Goal: Task Accomplishment & Management: Complete application form

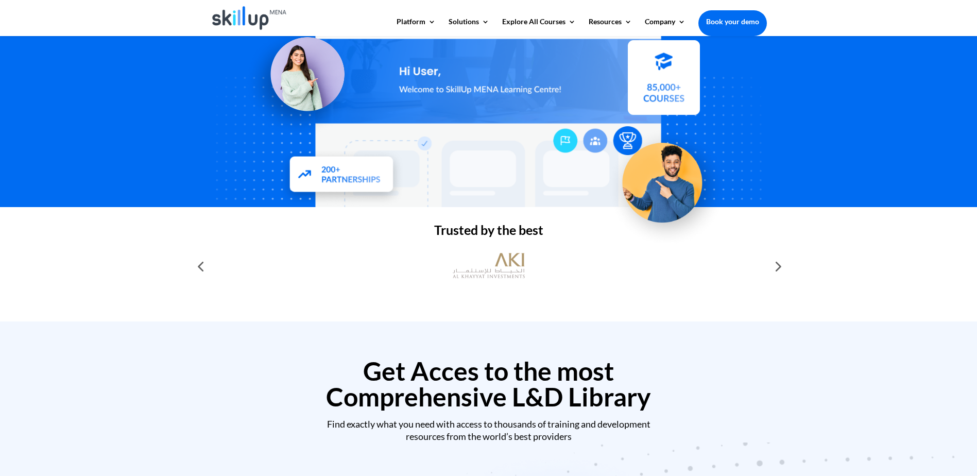
scroll to position [154, 0]
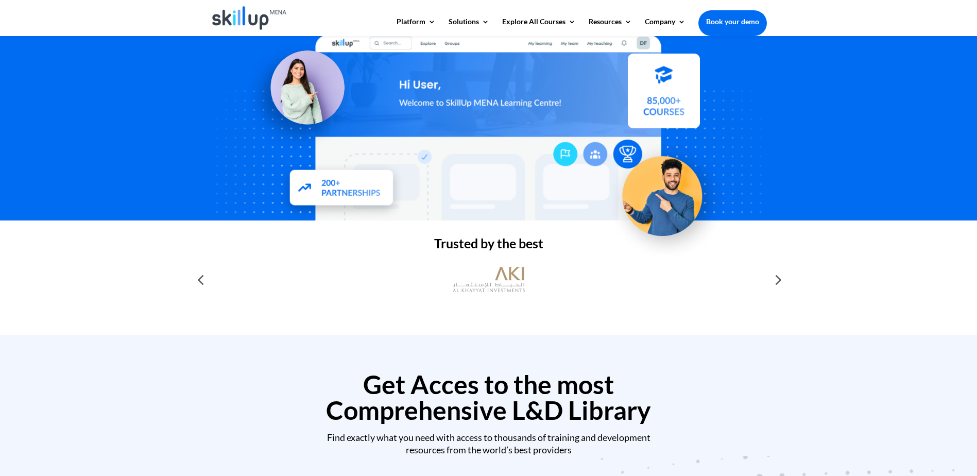
click at [778, 274] on div at bounding box center [777, 279] width 21 height 21
click at [777, 280] on div at bounding box center [777, 279] width 21 height 21
click at [202, 283] on div at bounding box center [200, 279] width 21 height 21
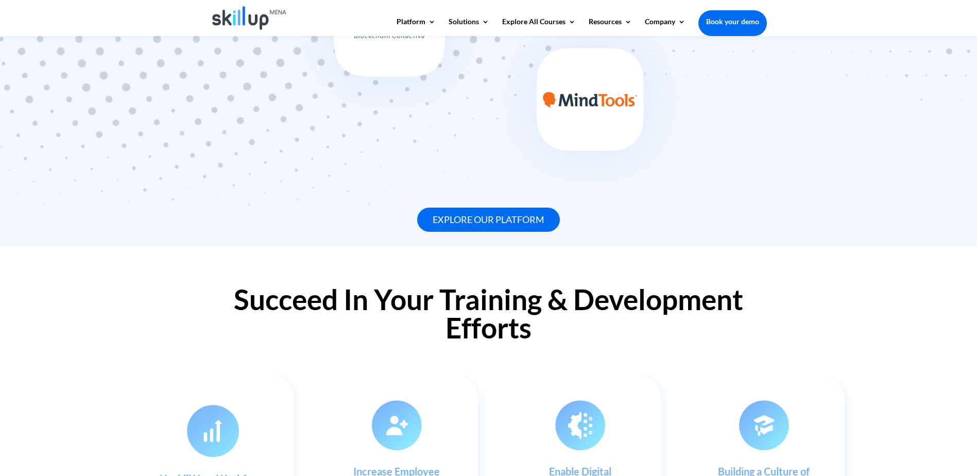
scroll to position [875, 0]
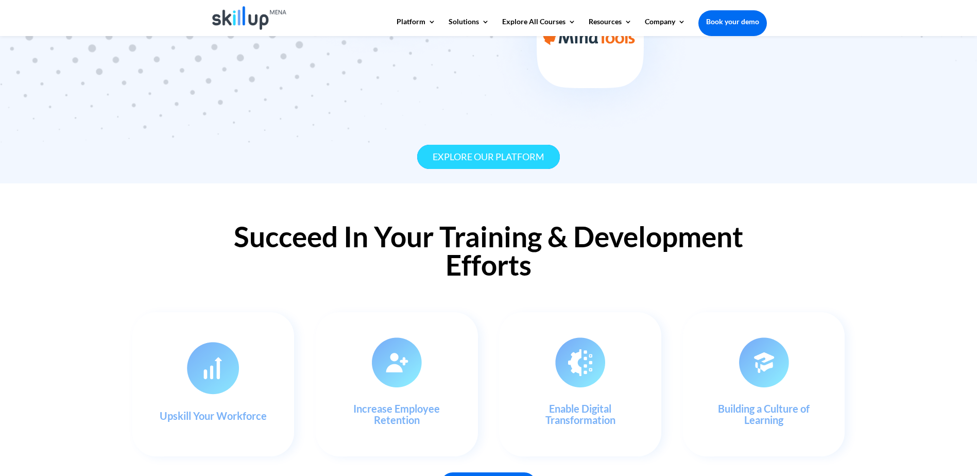
click at [484, 163] on link "Explore our platform" at bounding box center [488, 157] width 143 height 24
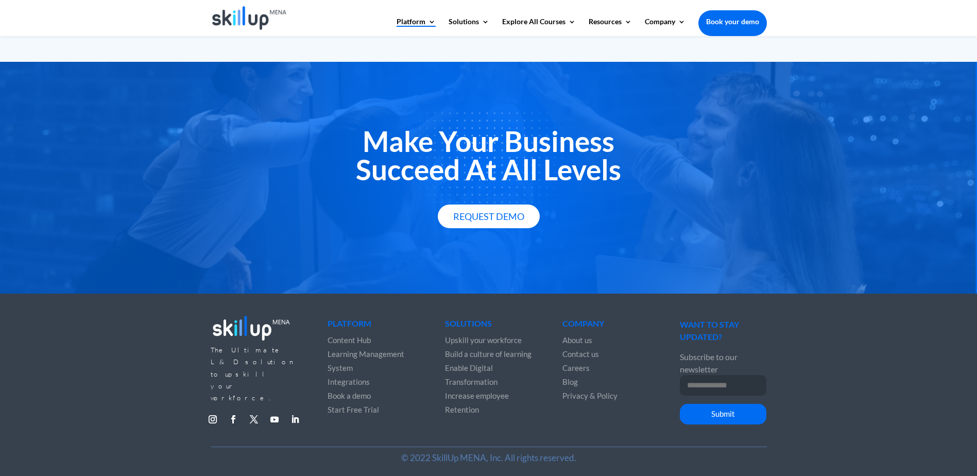
scroll to position [1784, 0]
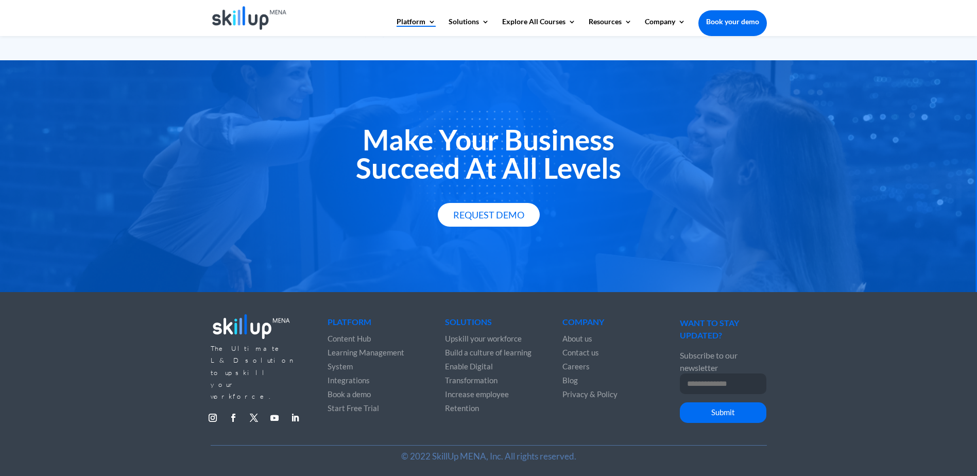
click at [727, 26] on link "Book your demo" at bounding box center [732, 21] width 68 height 23
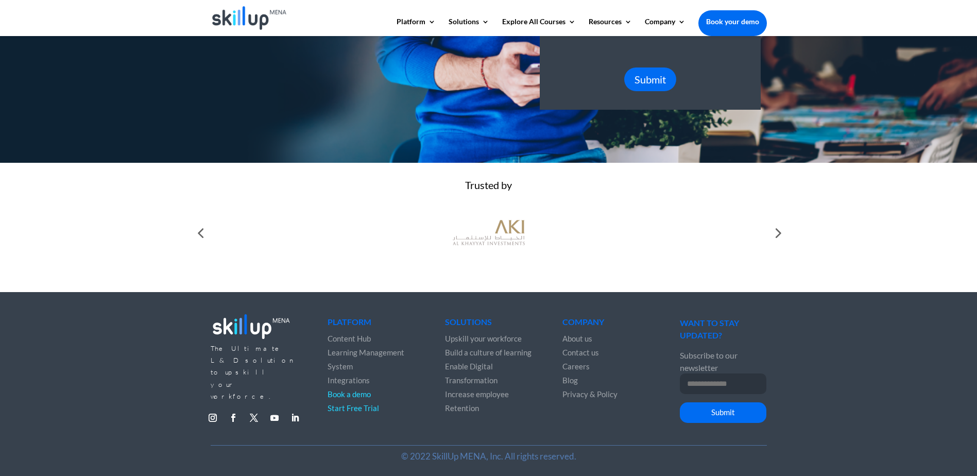
scroll to position [315, 0]
click at [349, 337] on span "Content Hub" at bounding box center [349, 338] width 43 height 9
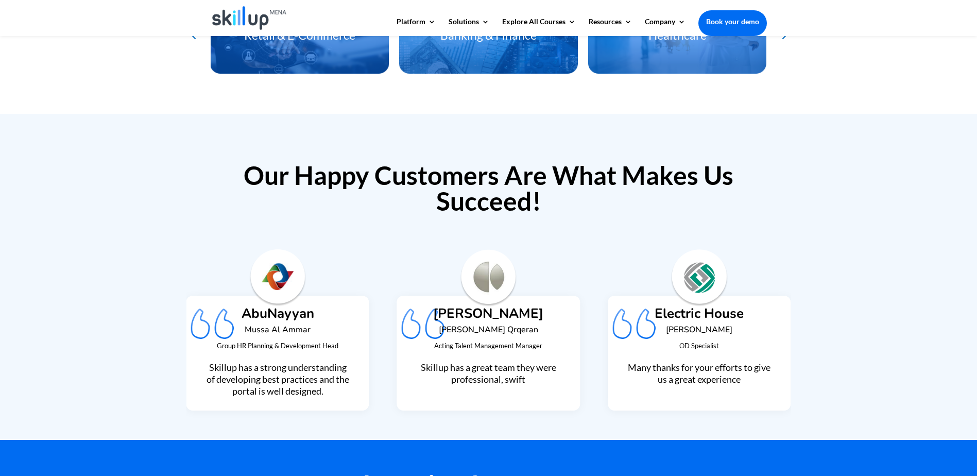
scroll to position [2575, 0]
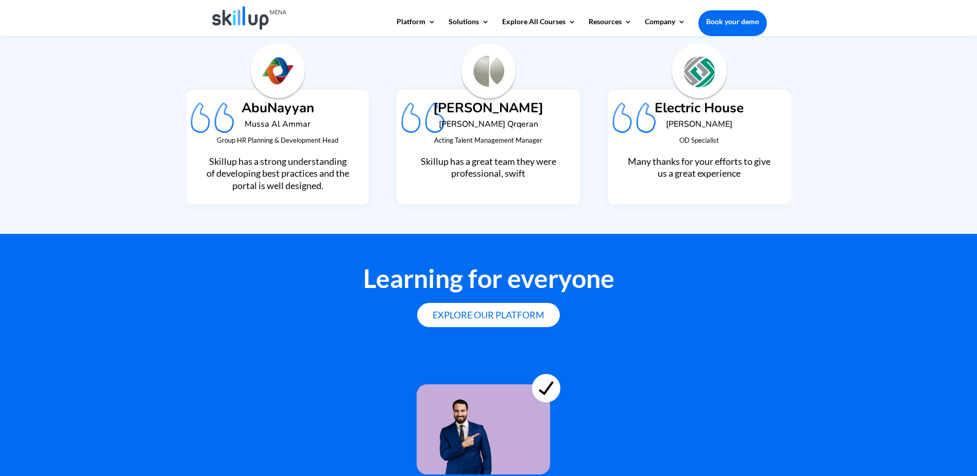
click at [271, 68] on img "3 / 9" at bounding box center [278, 72] width 58 height 58
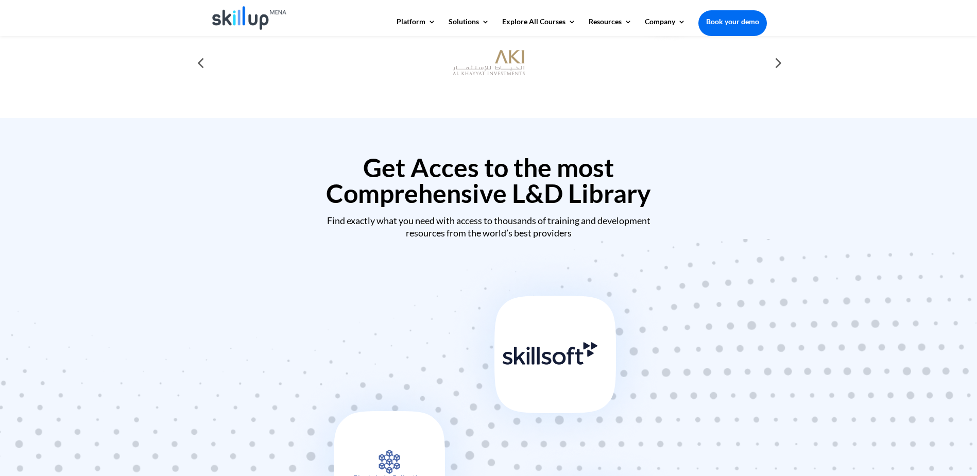
scroll to position [0, 0]
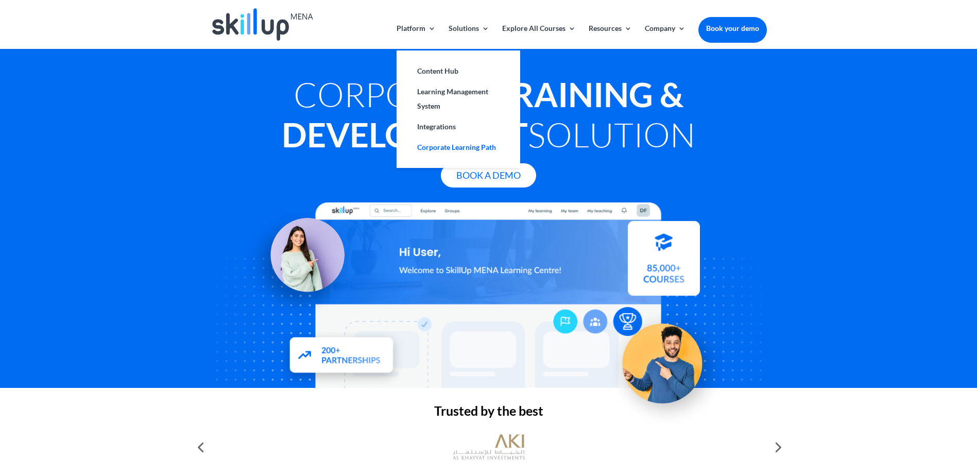
click at [437, 148] on link "Corporate Learning Path" at bounding box center [458, 147] width 103 height 21
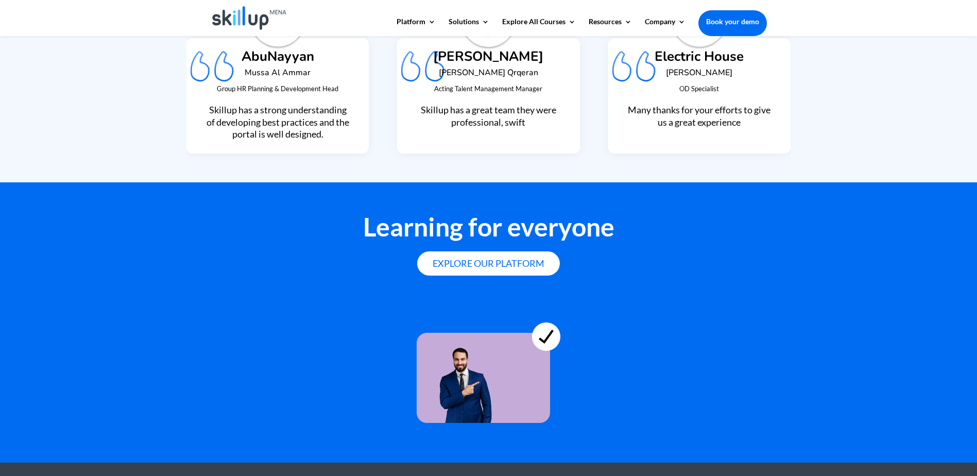
scroll to position [2781, 0]
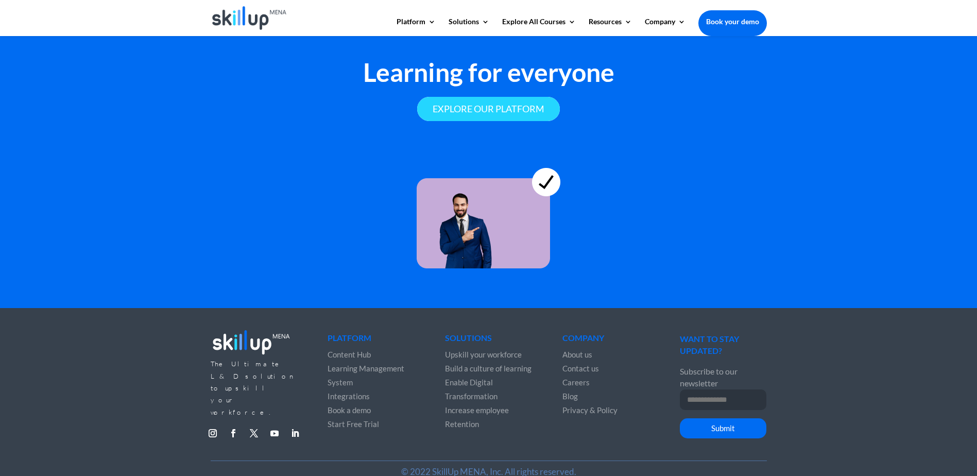
click at [485, 104] on link "Explore our platform" at bounding box center [488, 109] width 143 height 24
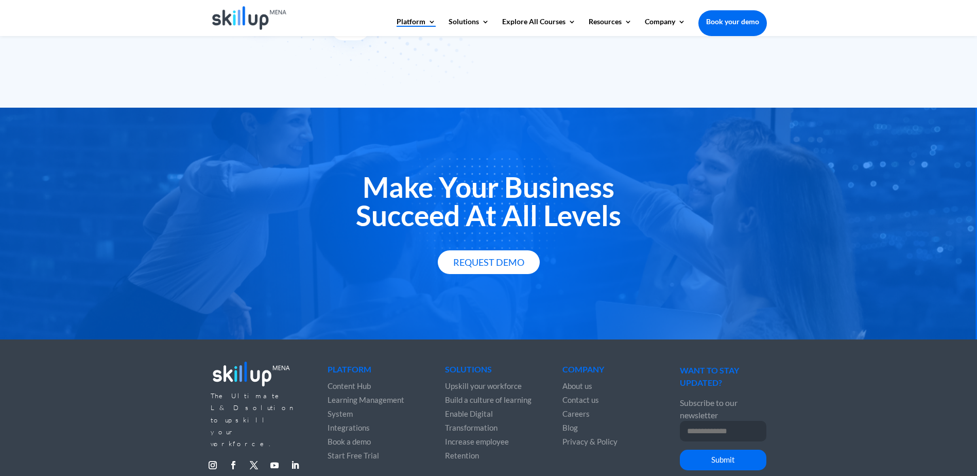
scroll to position [1751, 0]
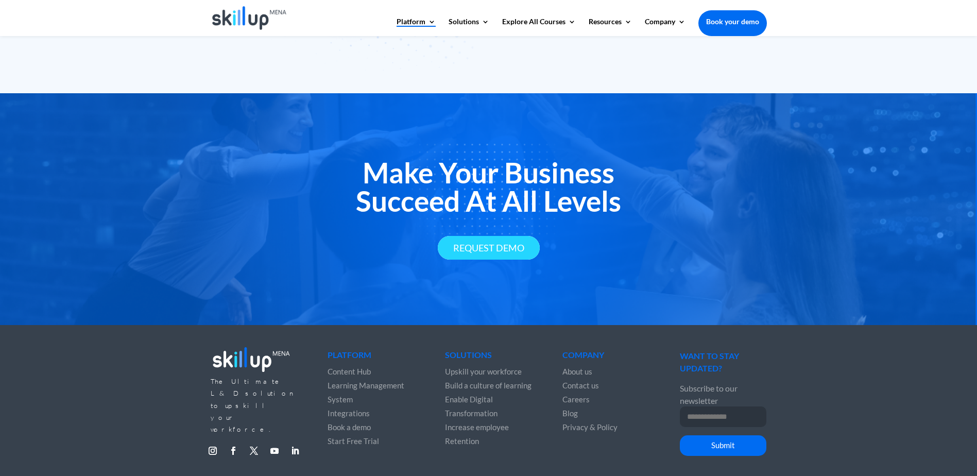
click at [519, 238] on link "Request Demo" at bounding box center [489, 248] width 102 height 24
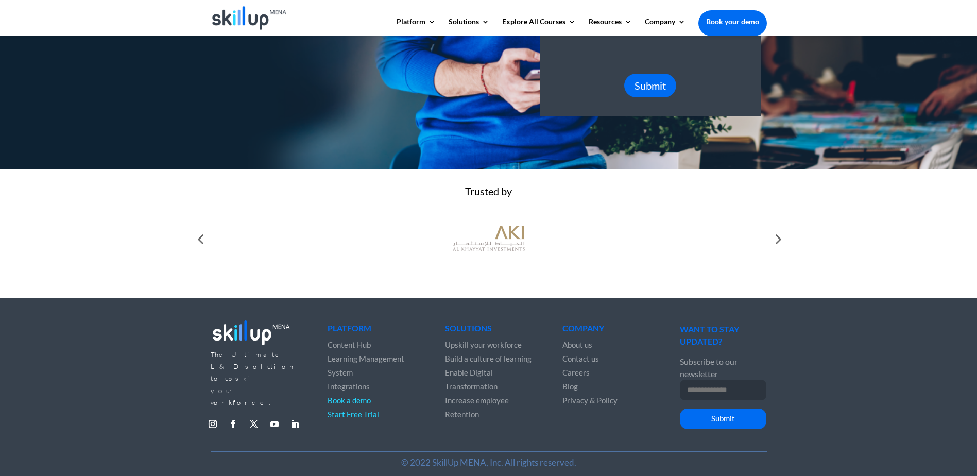
scroll to position [315, 0]
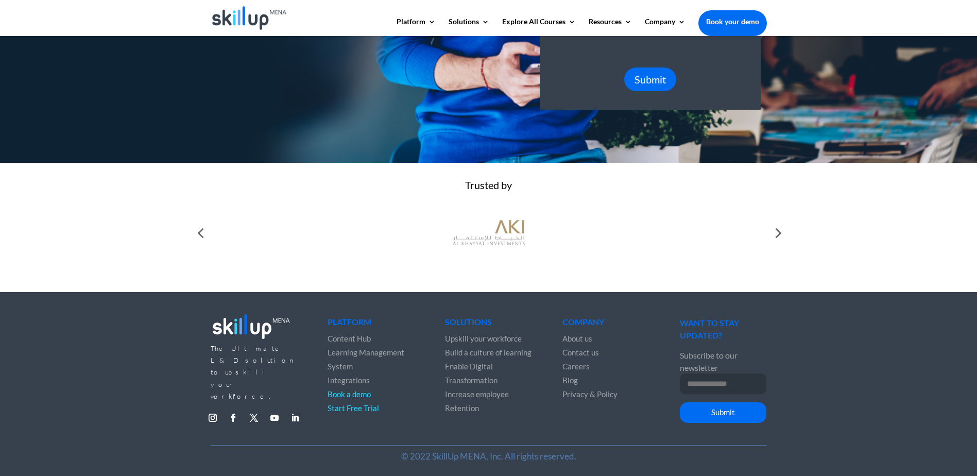
click at [360, 410] on span "Start Free Trial" at bounding box center [353, 407] width 51 height 9
click at [336, 365] on span "Learning Management System" at bounding box center [366, 359] width 77 height 23
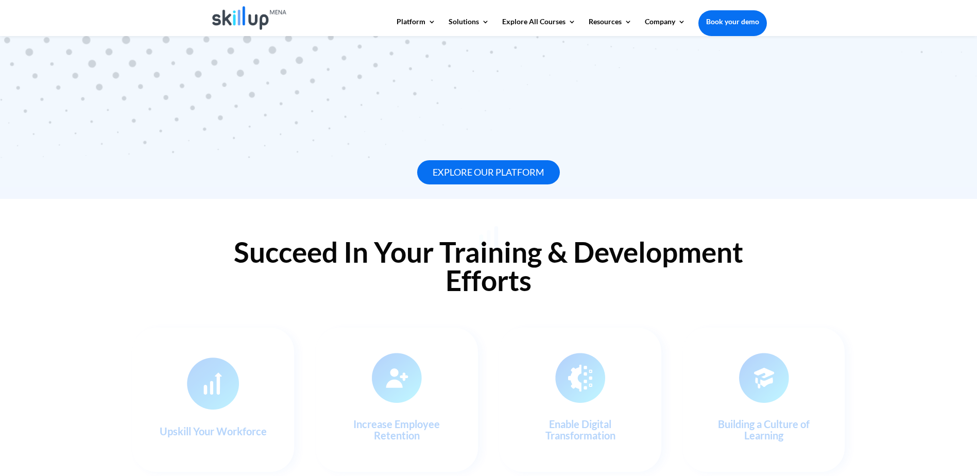
scroll to position [927, 0]
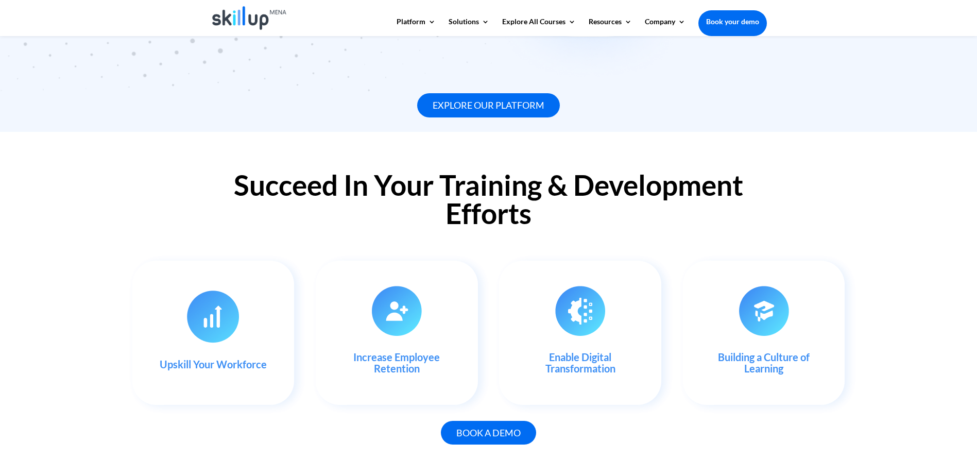
click at [741, 21] on link "Book your demo" at bounding box center [732, 21] width 68 height 23
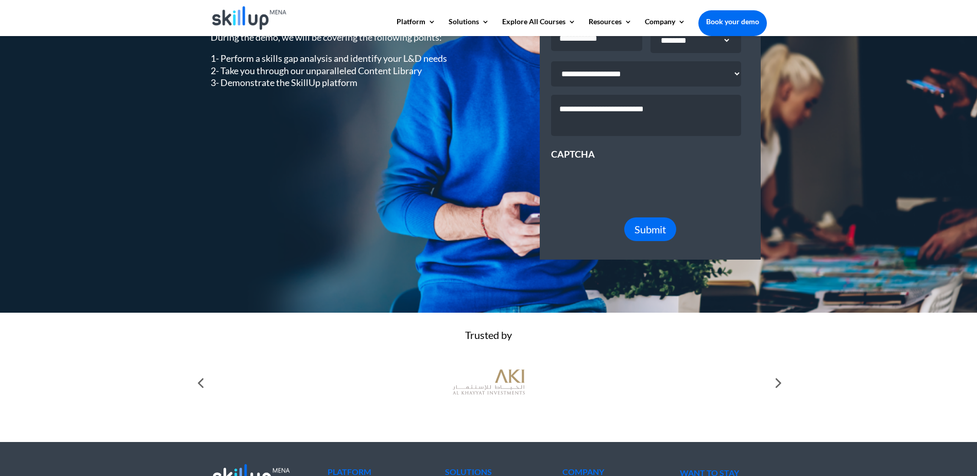
scroll to position [154, 0]
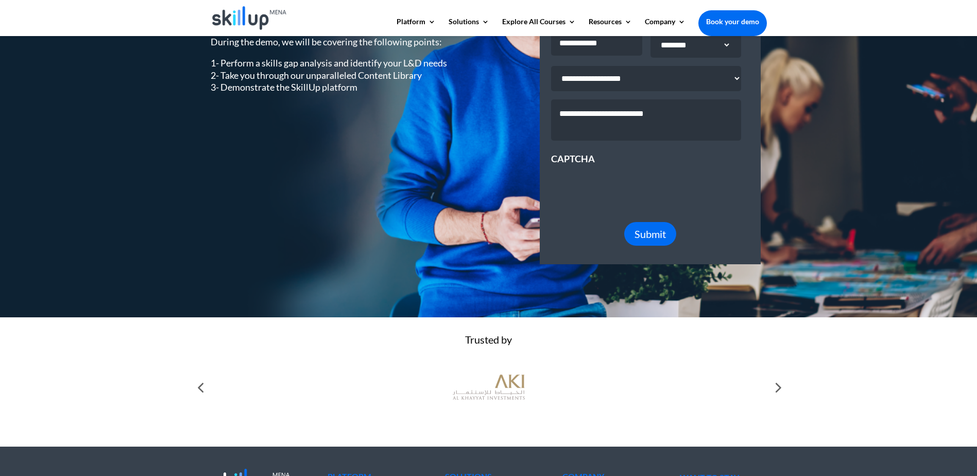
click at [771, 392] on div at bounding box center [777, 387] width 21 height 21
drag, startPoint x: 771, startPoint y: 392, endPoint x: 762, endPoint y: 383, distance: 13.1
click at [771, 392] on div at bounding box center [777, 387] width 21 height 21
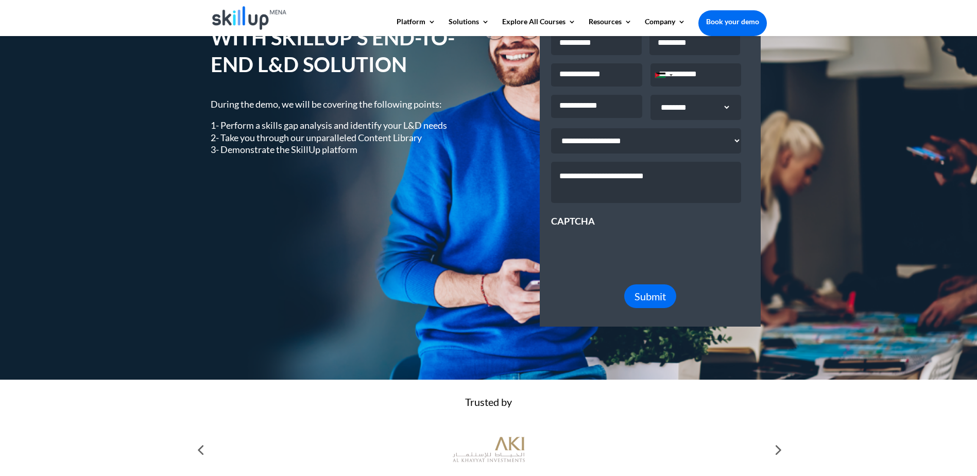
scroll to position [0, 0]
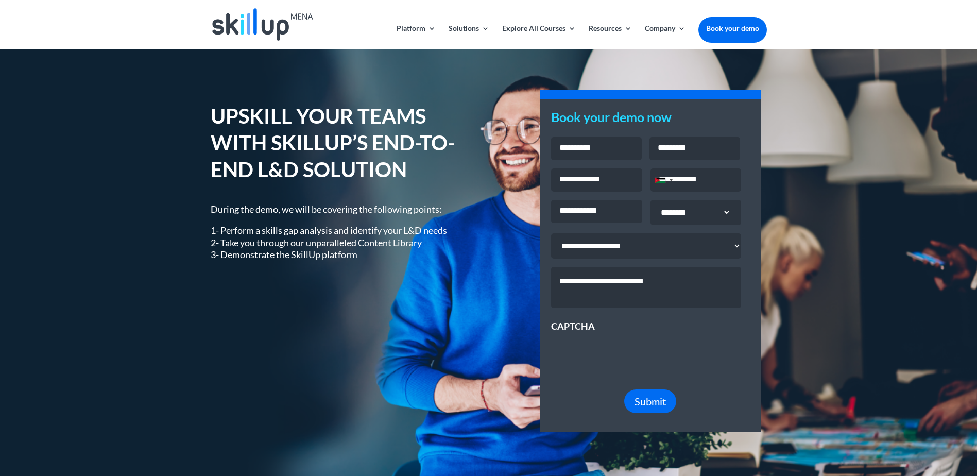
drag, startPoint x: 213, startPoint y: 208, endPoint x: 407, endPoint y: 256, distance: 200.5
click at [407, 256] on div "During the demo, we will be covering the following points: 1- Perform a skills …" at bounding box center [342, 232] width 263 height 58
drag, startPoint x: 407, startPoint y: 256, endPoint x: 350, endPoint y: 250, distance: 57.4
click at [335, 249] on p "1- Perform a skills gap analysis and identify your L&D needs 2- Take you throug…" at bounding box center [342, 243] width 263 height 36
click at [373, 254] on p "1- Perform a skills gap analysis and identify your L&D needs 2- Take you throug…" at bounding box center [342, 243] width 263 height 36
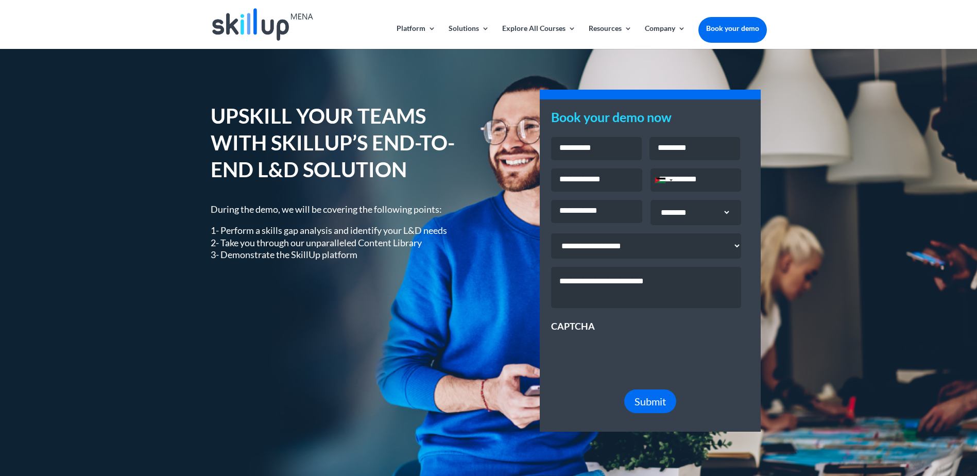
drag, startPoint x: 357, startPoint y: 252, endPoint x: 183, endPoint y: 194, distance: 183.5
click at [183, 194] on div "UPSKILL YOUR TEAMS WITH SKILLUP’S END-TO-END L&D SOLUTION During the demo, we w…" at bounding box center [488, 266] width 977 height 436
drag, startPoint x: 183, startPoint y: 194, endPoint x: 211, endPoint y: 105, distance: 94.0
click at [211, 105] on h1 "UPSKILL YOUR TEAMS WITH SKILLUP’S END-TO-END L&D SOLUTION" at bounding box center [342, 144] width 263 height 85
drag, startPoint x: 204, startPoint y: 115, endPoint x: 435, endPoint y: 254, distance: 269.4
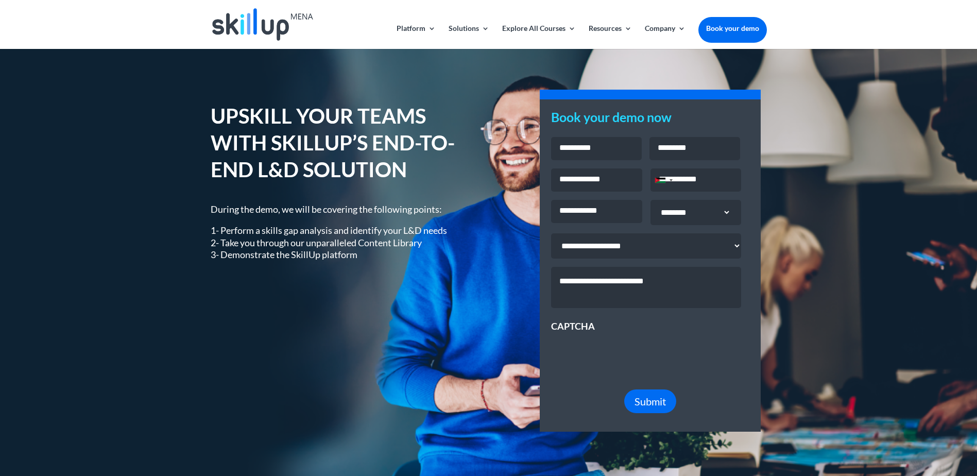
click at [435, 254] on div "UPSKILL YOUR TEAMS WITH SKILLUP’S END-TO-END L&D SOLUTION During the demo, we w…" at bounding box center [488, 266] width 977 height 436
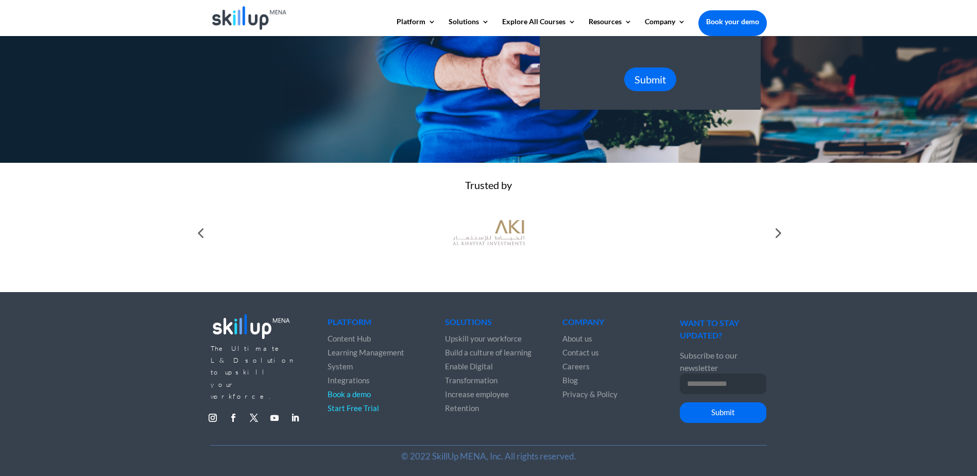
scroll to position [315, 0]
click at [701, 386] on input "Email Address *" at bounding box center [723, 383] width 87 height 21
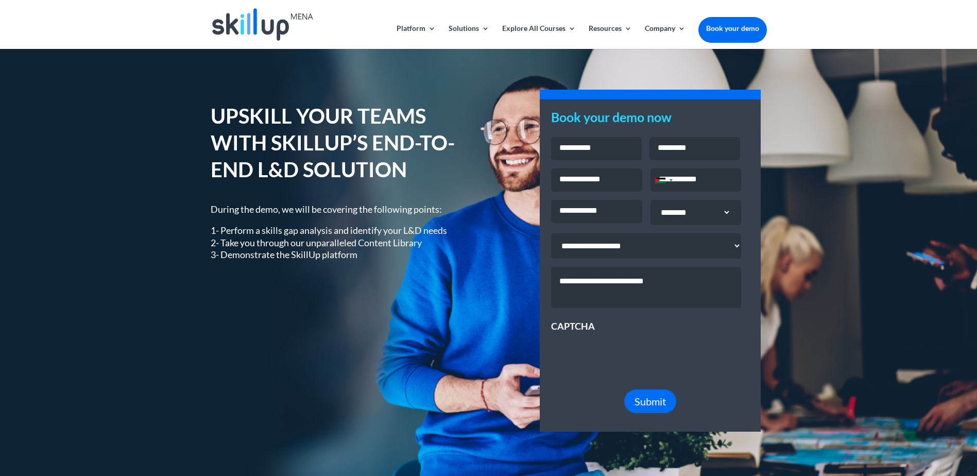
click at [583, 151] on input "First" at bounding box center [596, 148] width 91 height 23
click at [258, 199] on div "UPSKILL YOUR TEAMS WITH SKILLUP’S END-TO-END L&D SOLUTION During the demo, we w…" at bounding box center [342, 188] width 263 height 175
click at [585, 149] on input "First" at bounding box center [596, 148] width 91 height 23
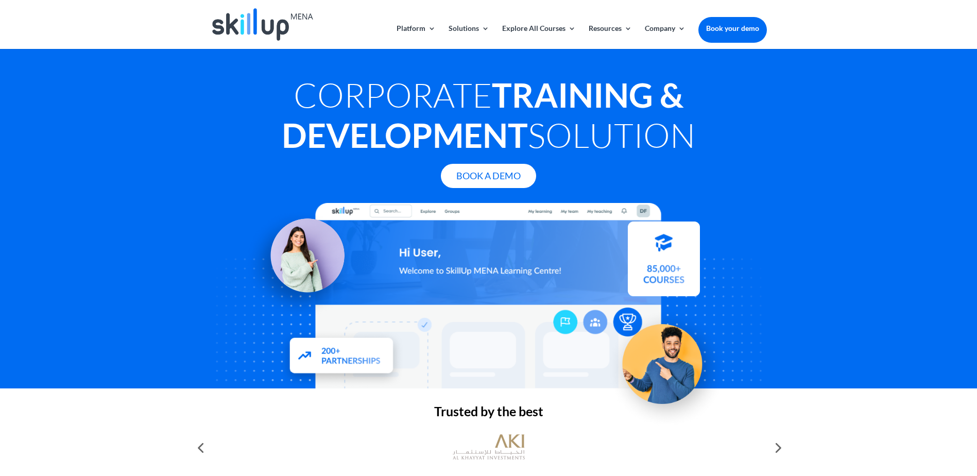
click at [699, 279] on img at bounding box center [664, 263] width 72 height 75
click at [669, 60] on div "Corporate Training & Development Solution Book A Demo" at bounding box center [488, 218] width 977 height 339
click at [645, 216] on div at bounding box center [489, 295] width 556 height 185
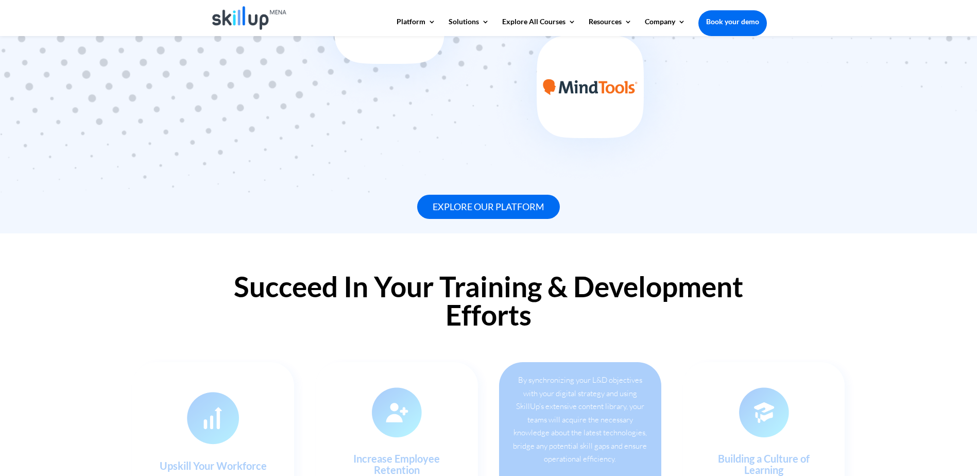
scroll to position [978, 0]
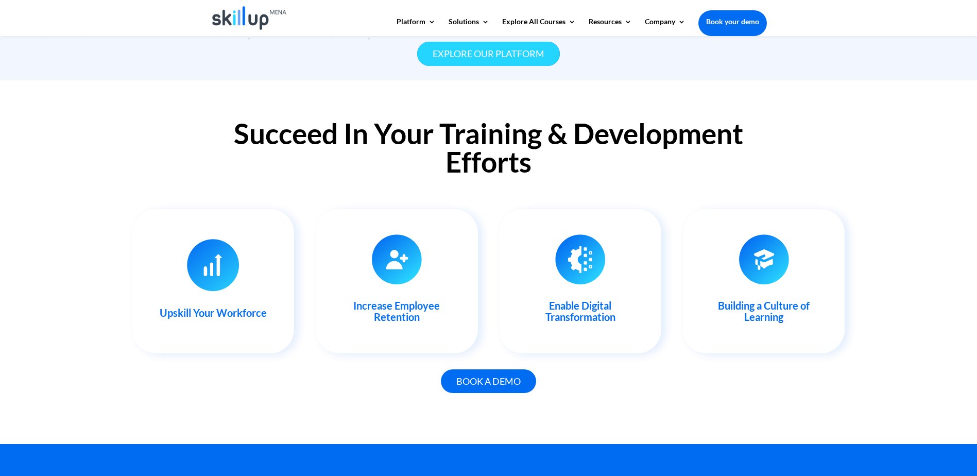
click at [514, 60] on link "Explore our platform" at bounding box center [488, 54] width 143 height 24
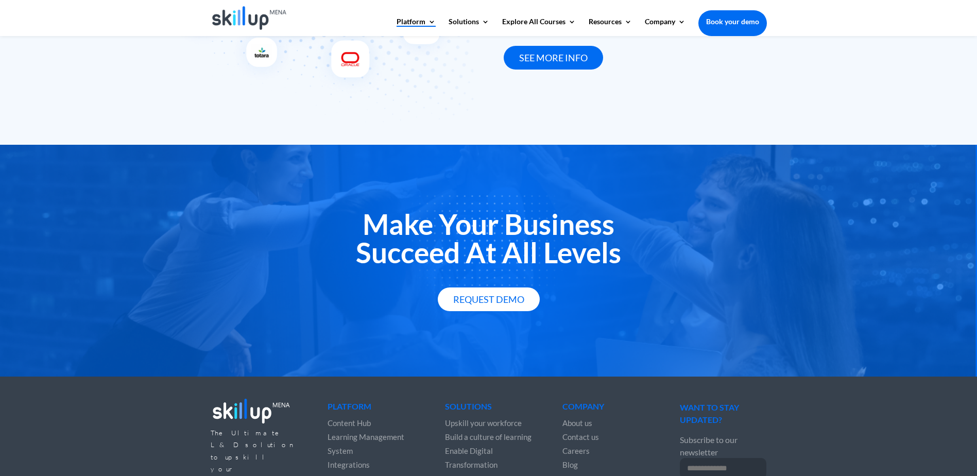
scroll to position [1784, 0]
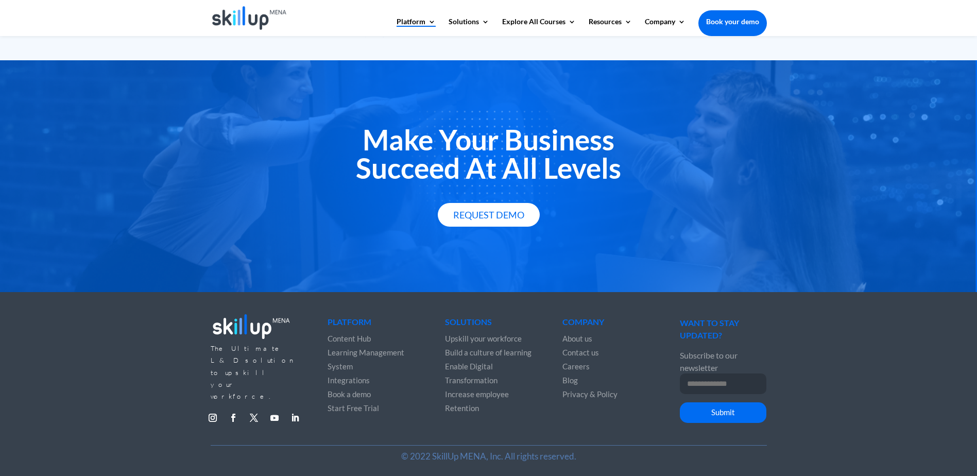
click at [760, 21] on link "Book your demo" at bounding box center [732, 21] width 68 height 23
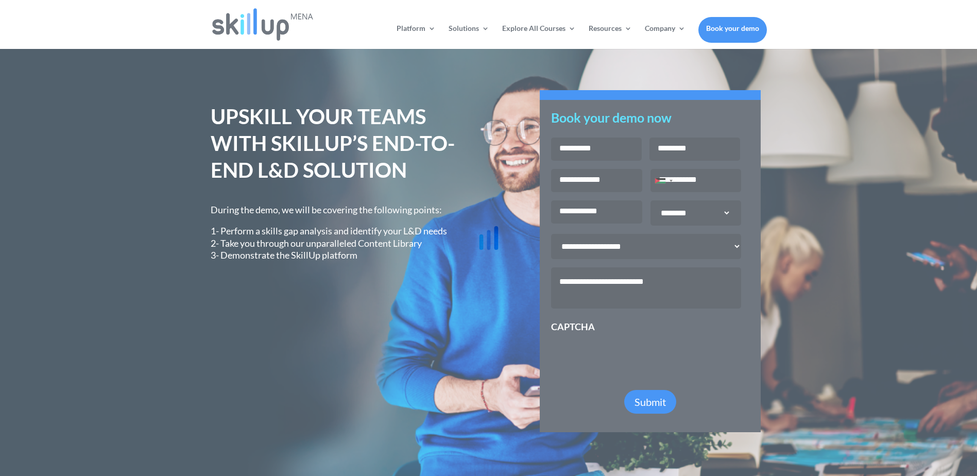
click at [573, 150] on icon at bounding box center [489, 238] width 180 height 180
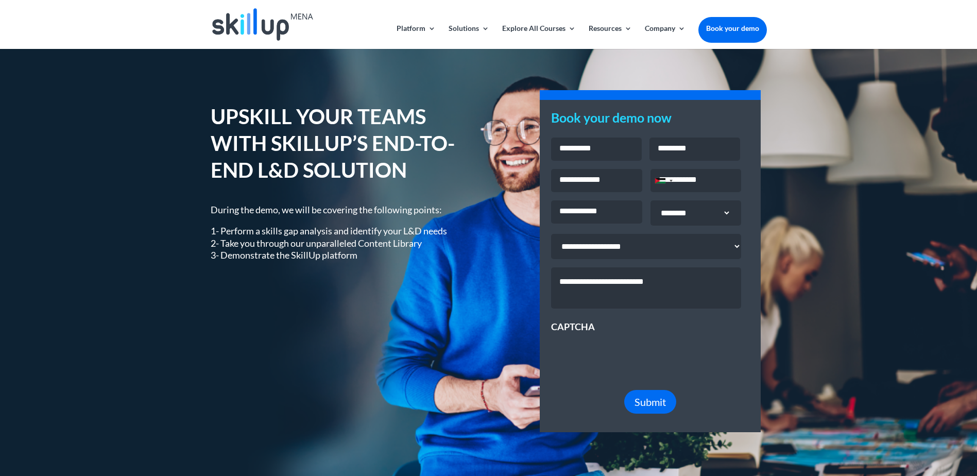
click at [607, 145] on input "First" at bounding box center [596, 148] width 91 height 23
click at [593, 143] on input "First" at bounding box center [596, 148] width 91 height 23
type input "********"
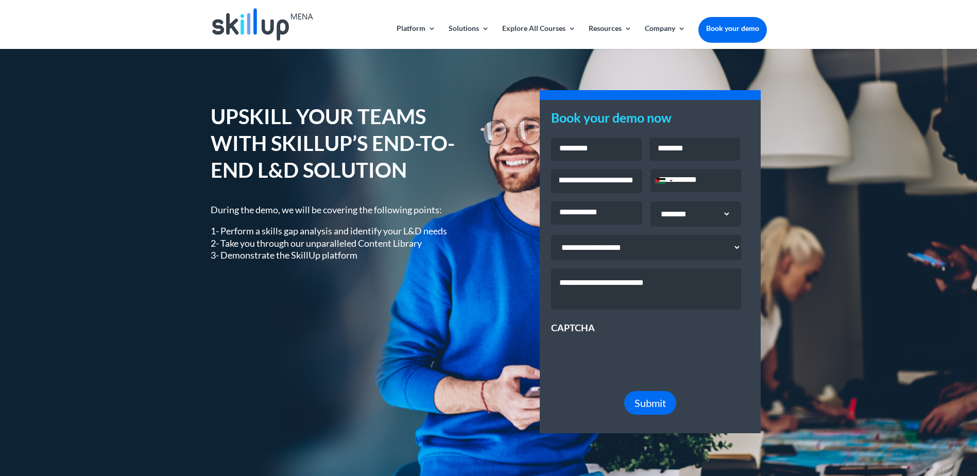
scroll to position [0, 46]
type input "**********"
click at [664, 179] on div "Jordan +962" at bounding box center [660, 180] width 10 height 5
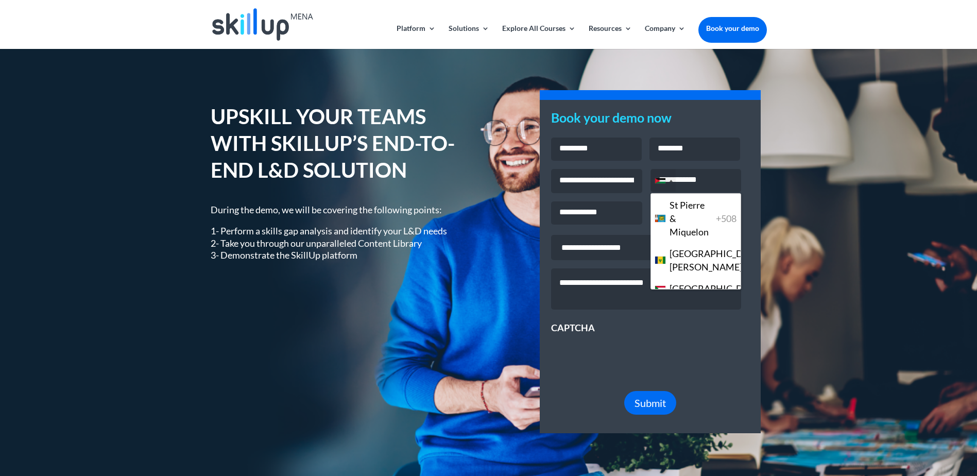
scroll to position [4576, 0]
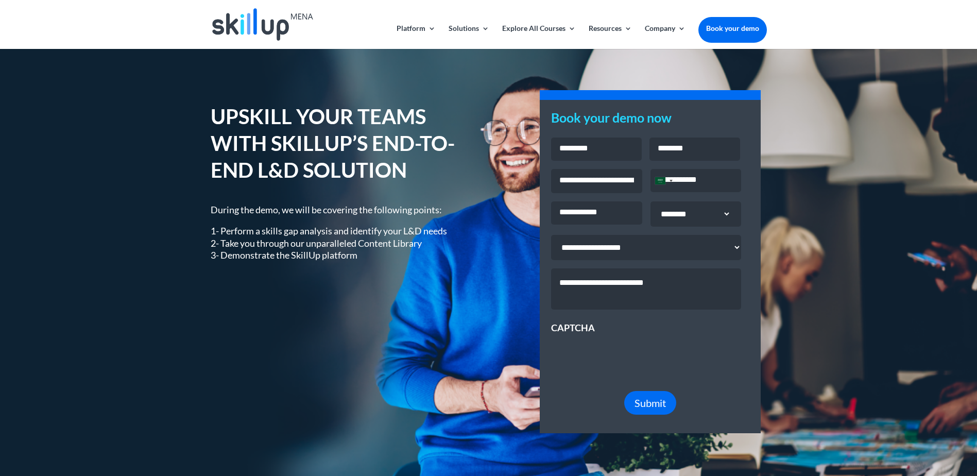
click at [690, 179] on input "Phone *" at bounding box center [695, 180] width 91 height 23
type input "*********"
click at [621, 216] on input "Company Name *" at bounding box center [596, 212] width 91 height 23
type input "**********"
click at [687, 220] on select "**********" at bounding box center [690, 213] width 80 height 25
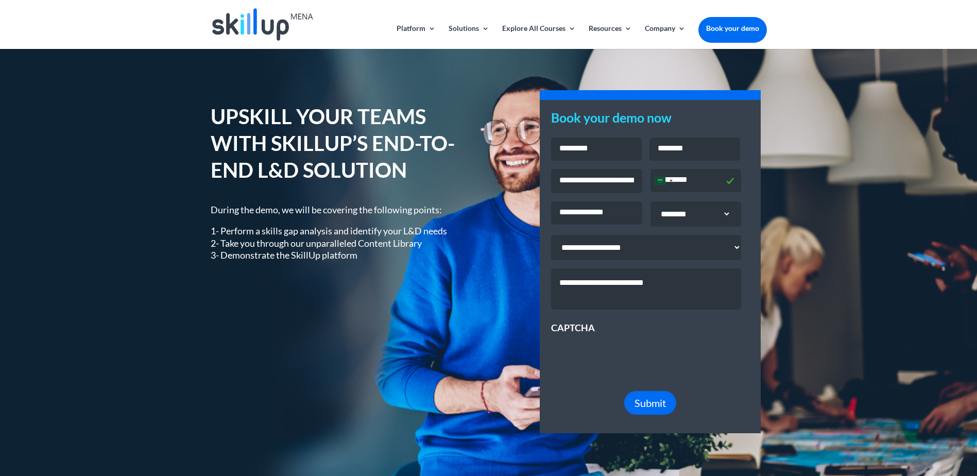
click at [692, 214] on select "**********" at bounding box center [690, 213] width 80 height 25
click at [652, 260] on select "**********" at bounding box center [646, 247] width 190 height 25
select select "********"
click at [551, 238] on select "**********" at bounding box center [646, 247] width 190 height 25
click at [652, 296] on textarea "Message *" at bounding box center [646, 288] width 190 height 41
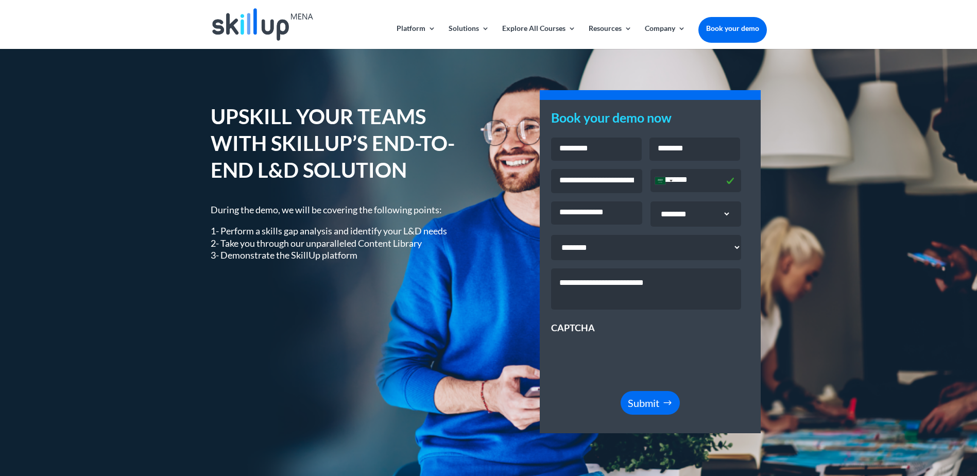
click at [650, 408] on span "Submit" at bounding box center [643, 403] width 31 height 12
click at [655, 409] on span "Submit" at bounding box center [643, 403] width 31 height 12
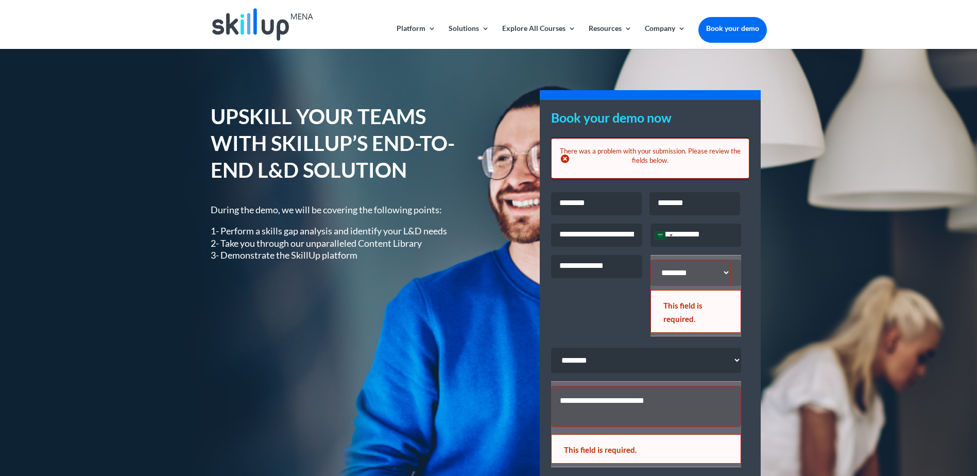
click at [724, 275] on select "**********" at bounding box center [690, 273] width 80 height 26
select select "*****"
click at [650, 262] on select "**********" at bounding box center [690, 273] width 80 height 26
click at [593, 330] on ul "**********" at bounding box center [650, 360] width 198 height 337
click at [646, 403] on textarea "Message *" at bounding box center [646, 406] width 190 height 41
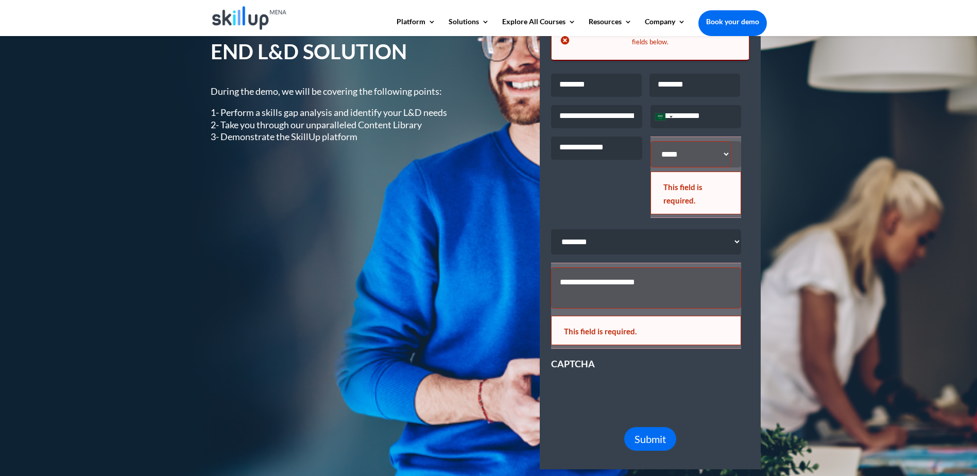
scroll to position [257, 0]
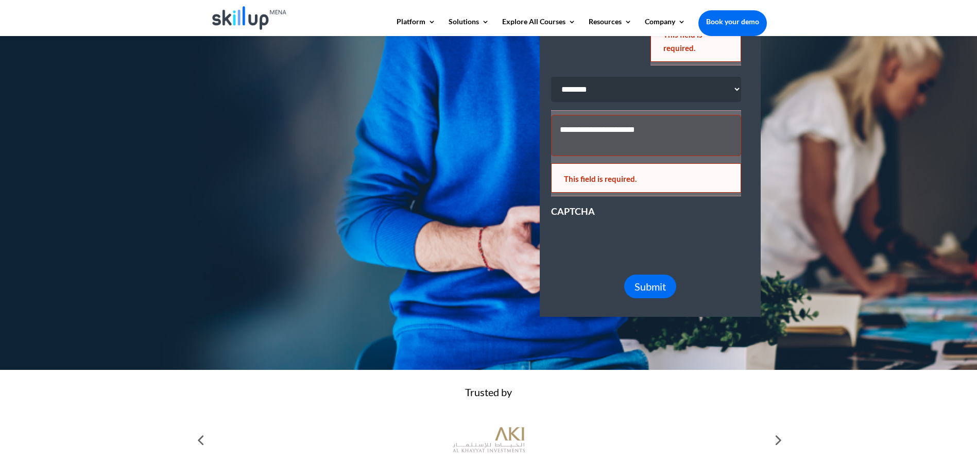
type textarea "**********"
click at [656, 290] on span "Submit" at bounding box center [643, 286] width 31 height 12
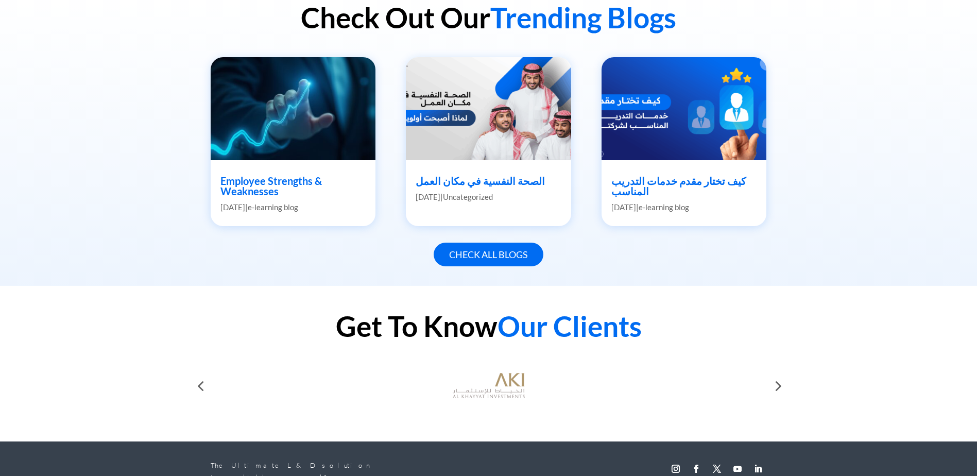
scroll to position [515, 0]
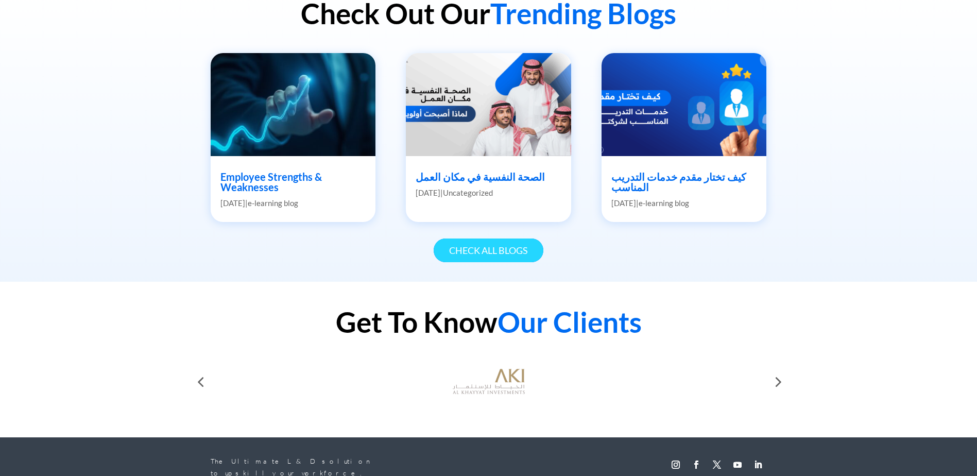
click at [476, 245] on link "Check All Blogs" at bounding box center [489, 250] width 110 height 24
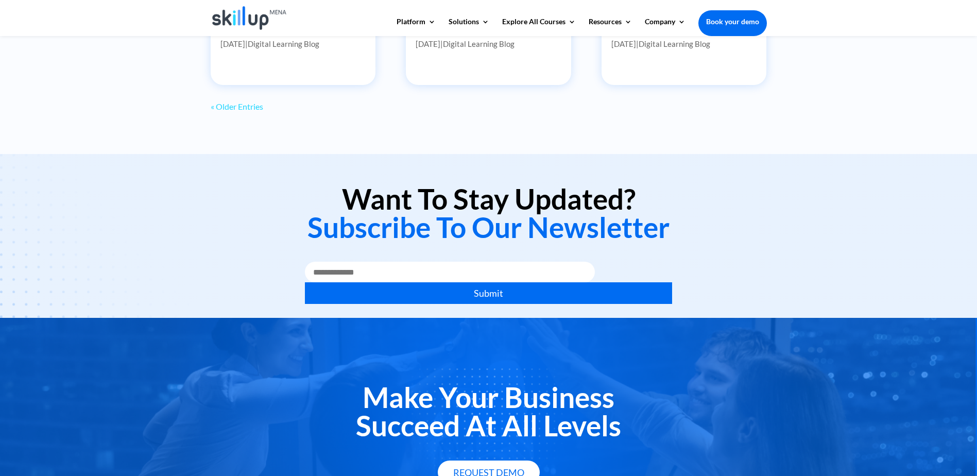
scroll to position [745, 0]
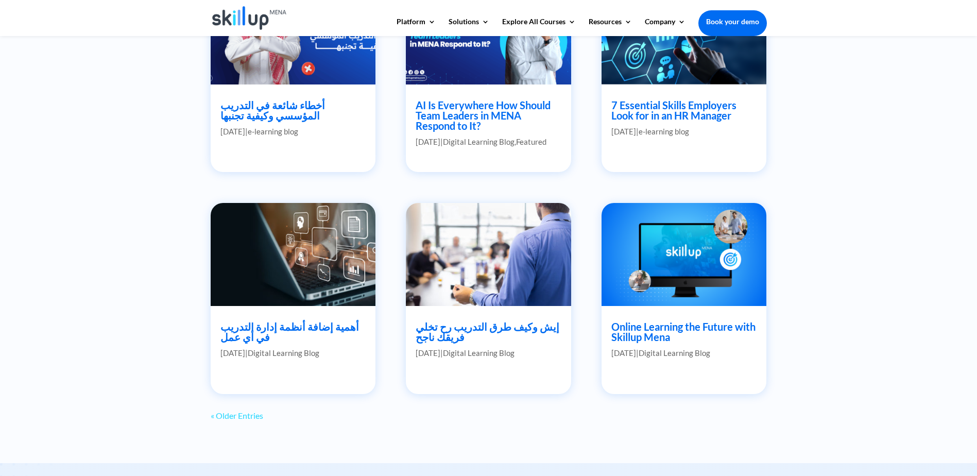
click at [233, 424] on div "Employee Strengths & Weaknesses [DATE] | e-learning blog Boost Performance by K…" at bounding box center [489, 90] width 556 height 690
click at [236, 421] on div "« Older Entries" at bounding box center [237, 415] width 53 height 12
click at [238, 416] on link "« Older Entries" at bounding box center [237, 415] width 53 height 10
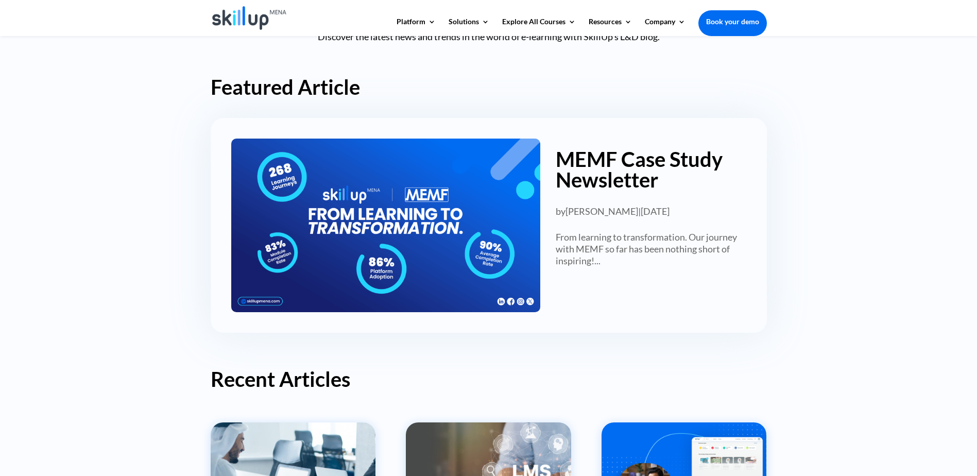
scroll to position [0, 0]
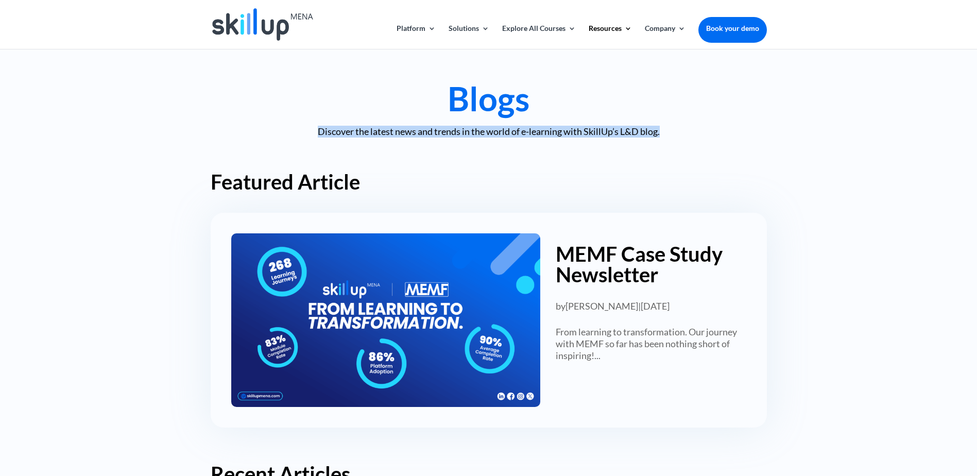
drag, startPoint x: 311, startPoint y: 130, endPoint x: 701, endPoint y: 130, distance: 390.3
click at [701, 130] on p "Discover the latest news and trends in the world of e-learning with SkillUp’s L…" at bounding box center [489, 132] width 556 height 12
click at [606, 273] on link "MEMF Case Study Newsletter" at bounding box center [639, 264] width 167 height 45
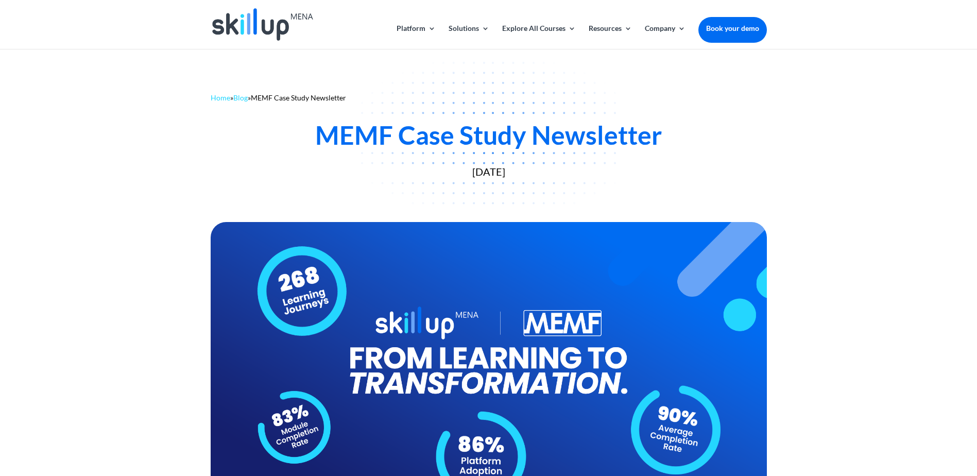
click at [222, 99] on link "Home" at bounding box center [221, 97] width 20 height 9
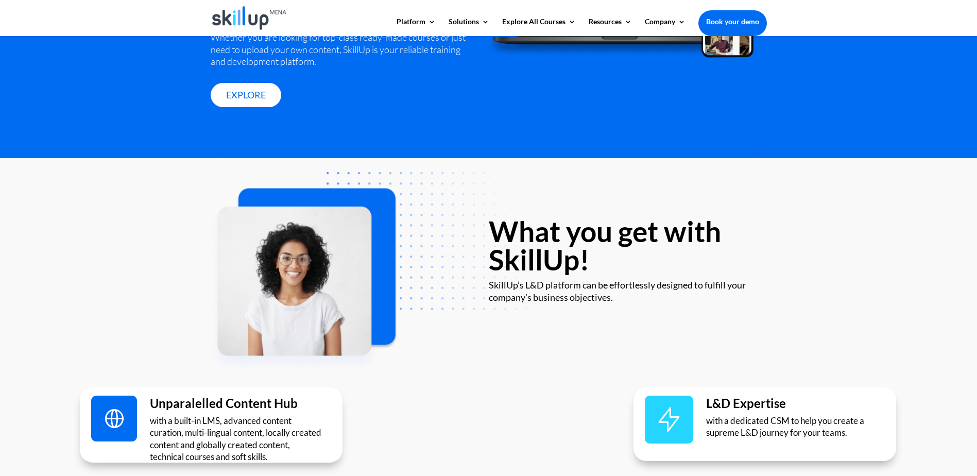
scroll to position [1751, 0]
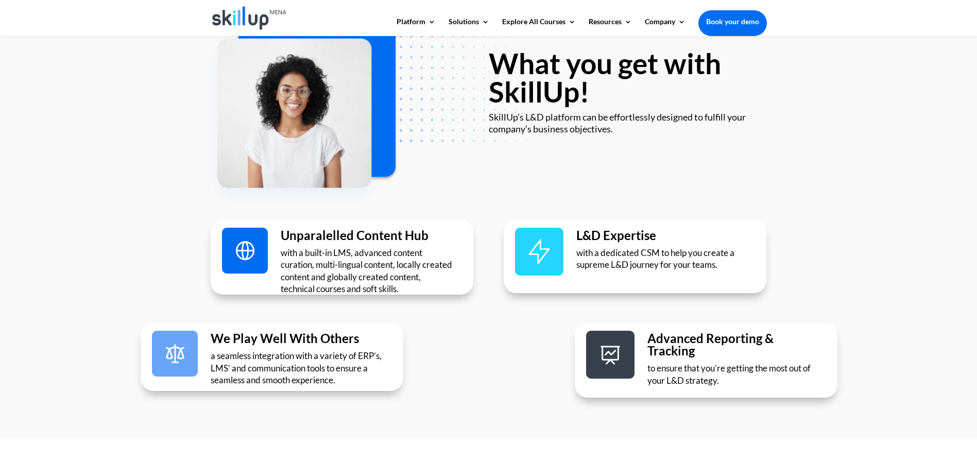
click at [561, 253] on img at bounding box center [539, 252] width 48 height 48
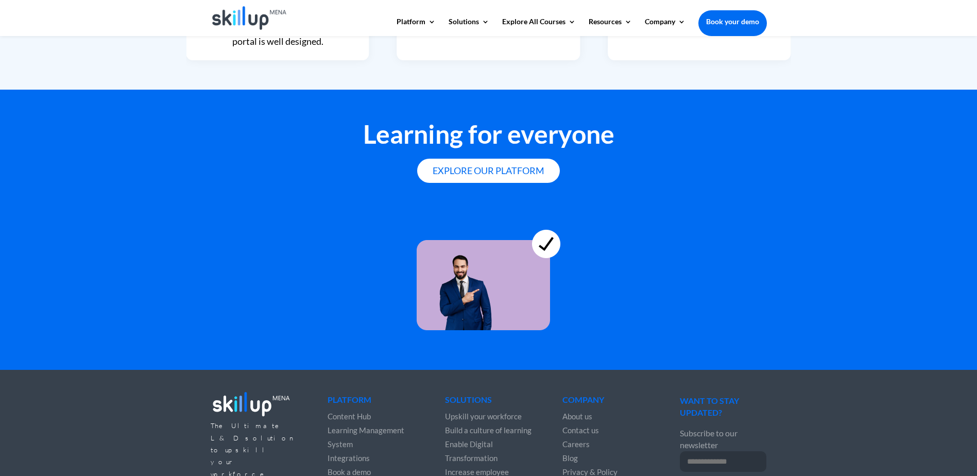
scroll to position [2729, 0]
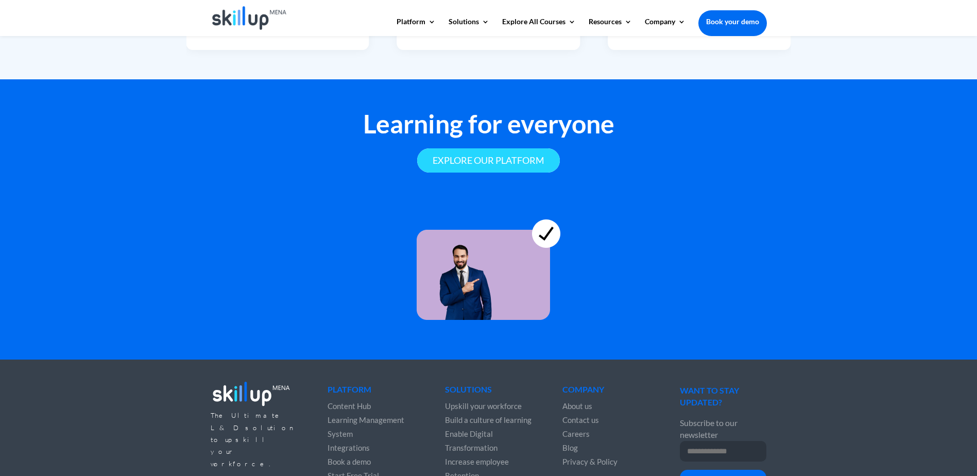
click at [489, 161] on link "Explore our platform" at bounding box center [488, 160] width 143 height 24
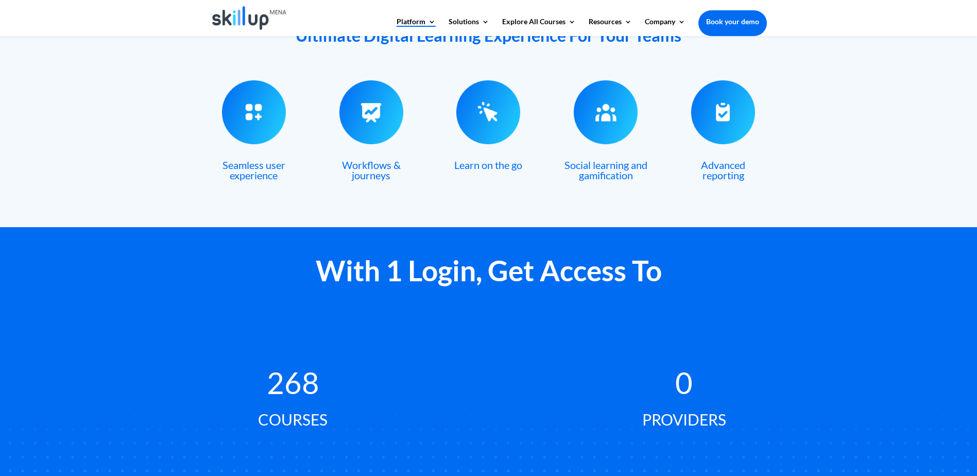
scroll to position [463, 0]
